Goal: Task Accomplishment & Management: Use online tool/utility

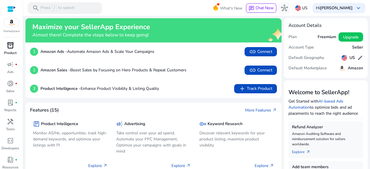
click at [8, 56] on link "inventory_2 Product" at bounding box center [10, 50] width 21 height 19
